Goal: Find contact information: Find contact information

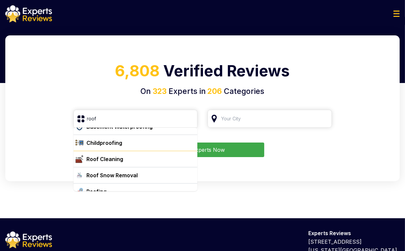
scroll to position [17, 0]
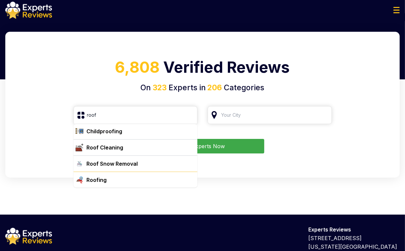
click at [120, 180] on div "Roofing" at bounding box center [139, 180] width 111 height 8
type input "Roofing"
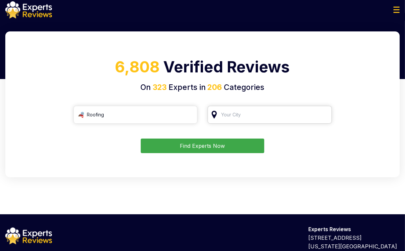
click at [235, 110] on input "search" at bounding box center [270, 115] width 124 height 18
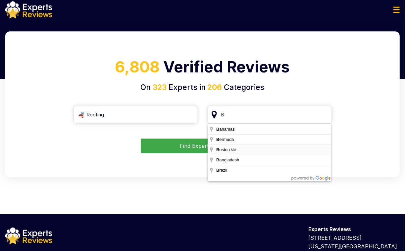
type input "[GEOGRAPHIC_DATA], [GEOGRAPHIC_DATA]"
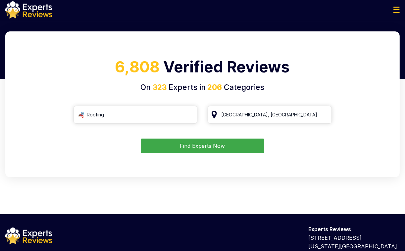
click at [244, 149] on button "Find Experts Now" at bounding box center [203, 146] width 124 height 15
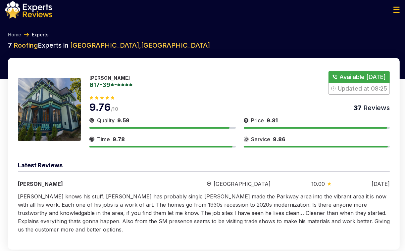
click at [110, 84] on link "617-39*-****" at bounding box center [110, 85] width 43 height 6
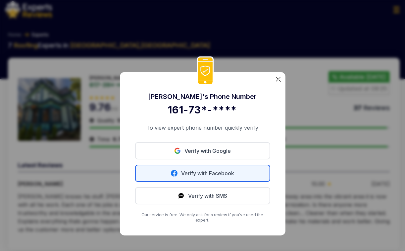
click at [187, 178] on link "Verify with Facebook" at bounding box center [202, 173] width 135 height 17
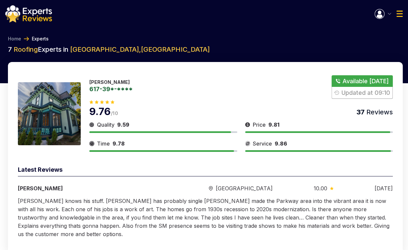
click at [379, 16] on img "button" at bounding box center [380, 14] width 10 height 10
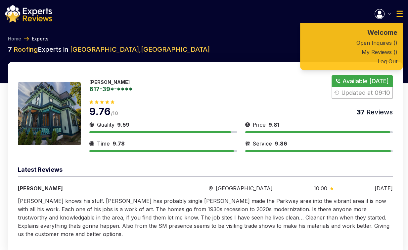
click at [106, 90] on link "617-39*-****" at bounding box center [110, 89] width 43 height 6
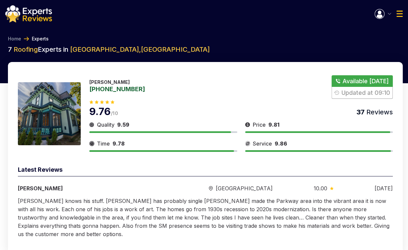
click at [106, 90] on link "[PHONE_NUMBER]" at bounding box center [117, 89] width 56 height 6
click at [386, 15] on button "button" at bounding box center [383, 14] width 17 height 10
